Goal: Check status: Check status

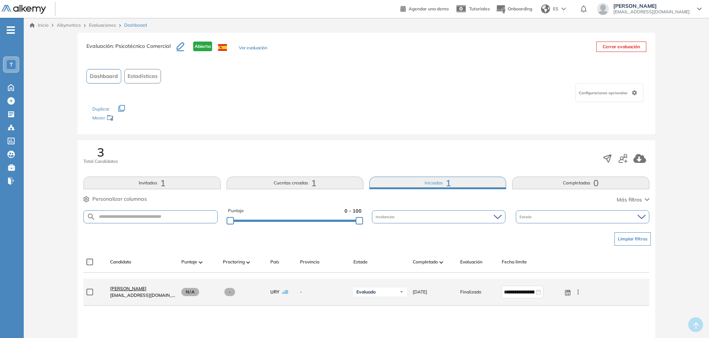
click at [127, 287] on span "[PERSON_NAME]" at bounding box center [128, 289] width 36 height 6
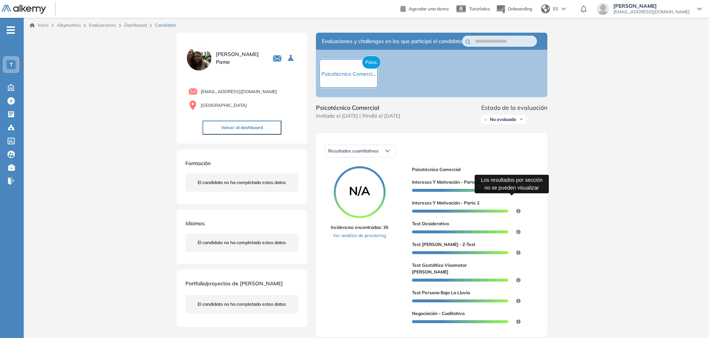
click at [519, 193] on icon at bounding box center [519, 190] width 4 height 4
click at [359, 214] on circle at bounding box center [360, 192] width 50 height 50
click at [358, 214] on circle at bounding box center [360, 192] width 50 height 50
click at [46, 25] on link "Inicio" at bounding box center [39, 25] width 19 height 7
